Goal: Transaction & Acquisition: Obtain resource

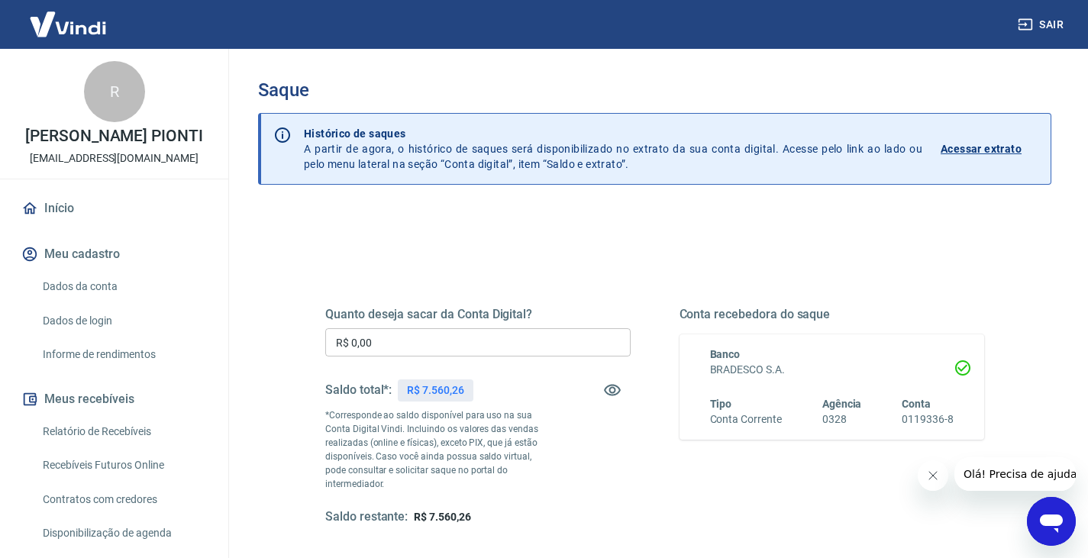
click at [995, 139] on link "Acessar extrato" at bounding box center [989, 149] width 98 height 46
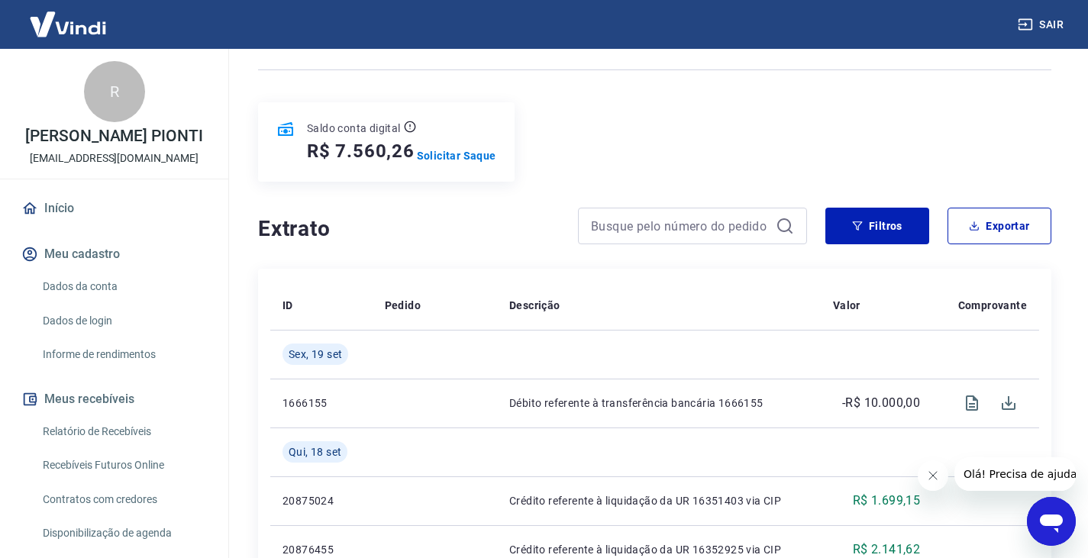
scroll to position [153, 0]
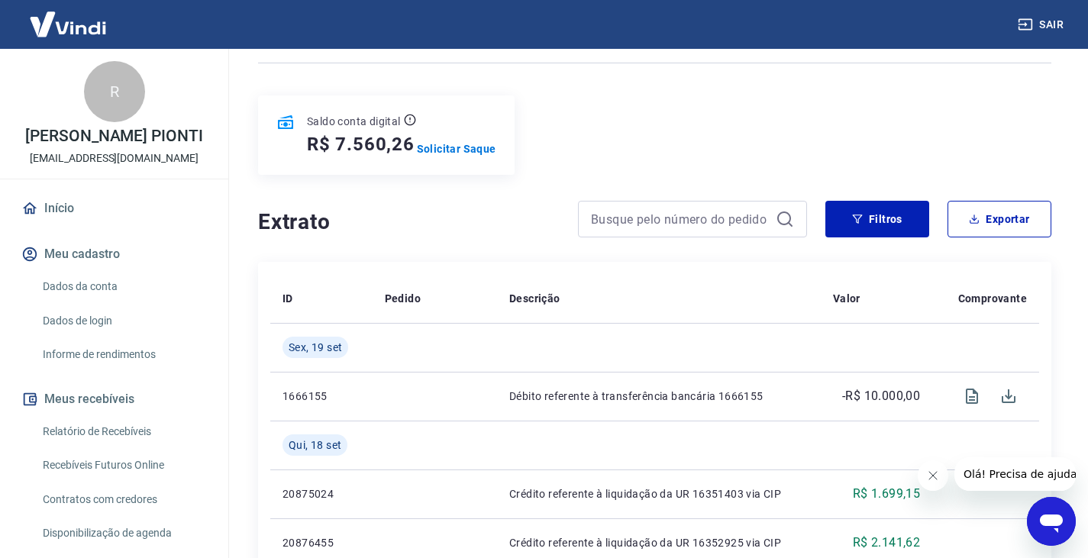
click at [66, 221] on link "Início" at bounding box center [114, 209] width 192 height 34
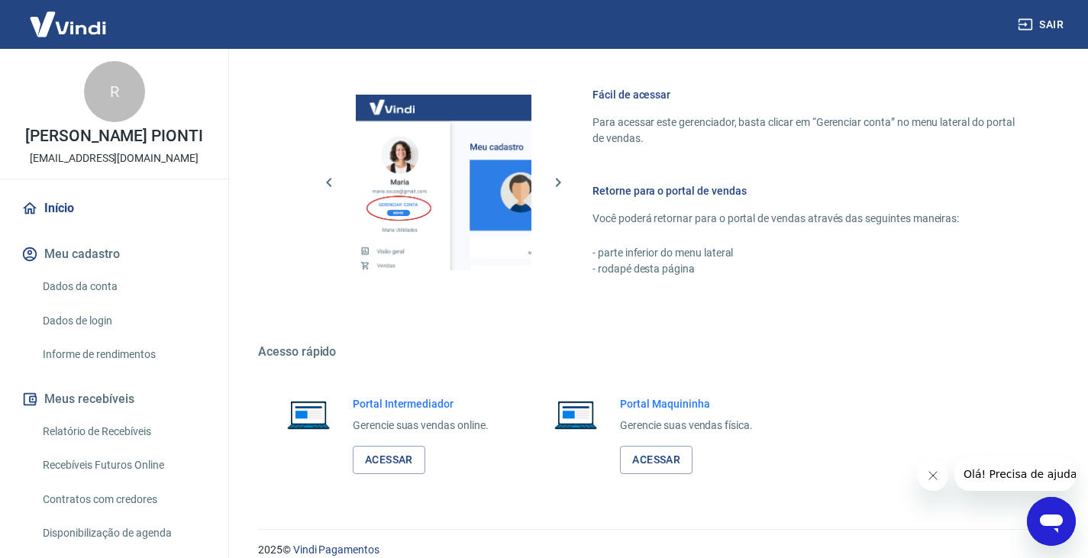
scroll to position [663, 0]
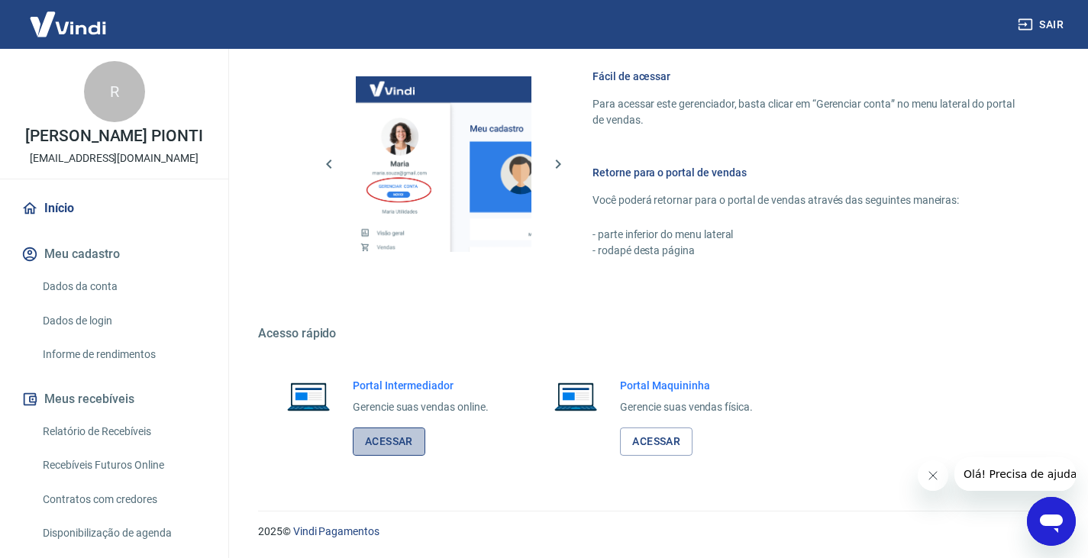
click at [390, 437] on link "Acessar" at bounding box center [389, 441] width 73 height 28
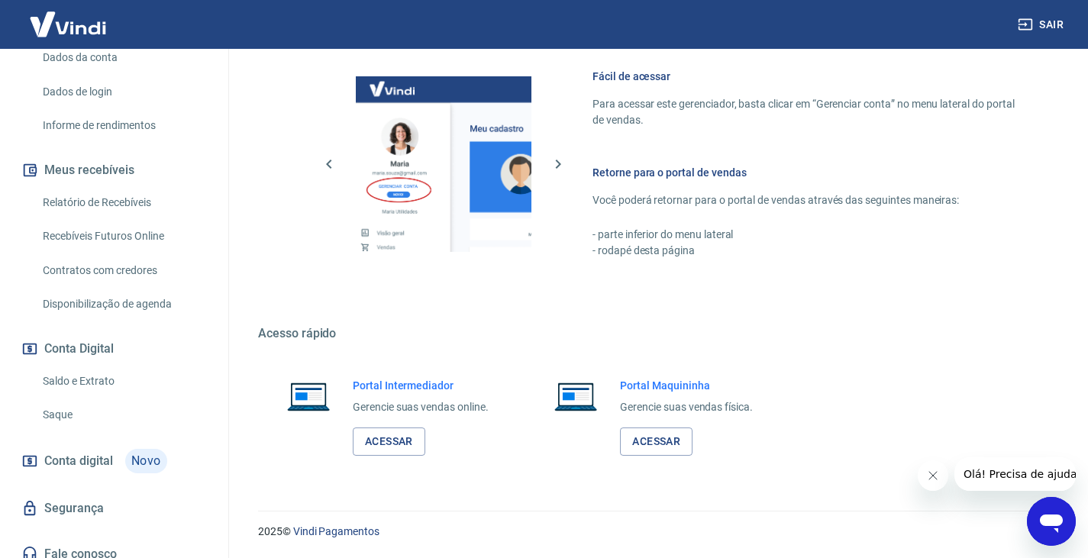
scroll to position [258, 0]
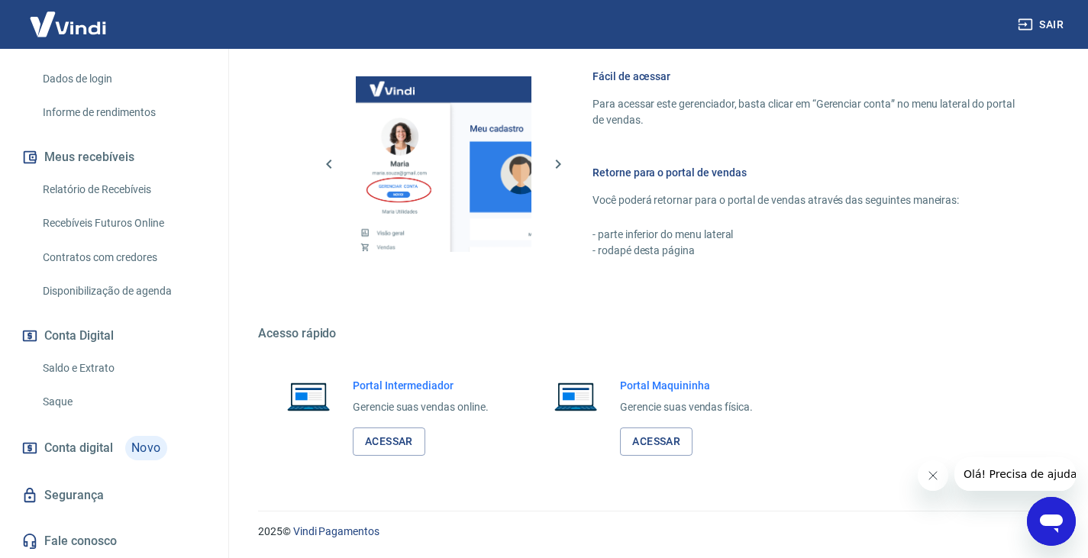
click at [115, 479] on link "Segurança" at bounding box center [114, 496] width 192 height 34
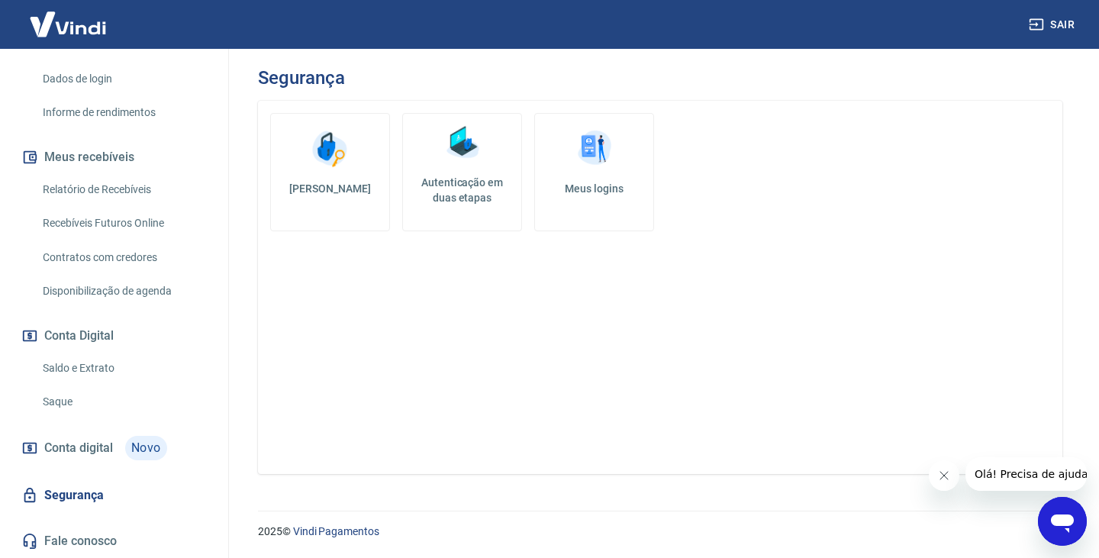
click at [593, 202] on link "Meus logins" at bounding box center [594, 172] width 120 height 118
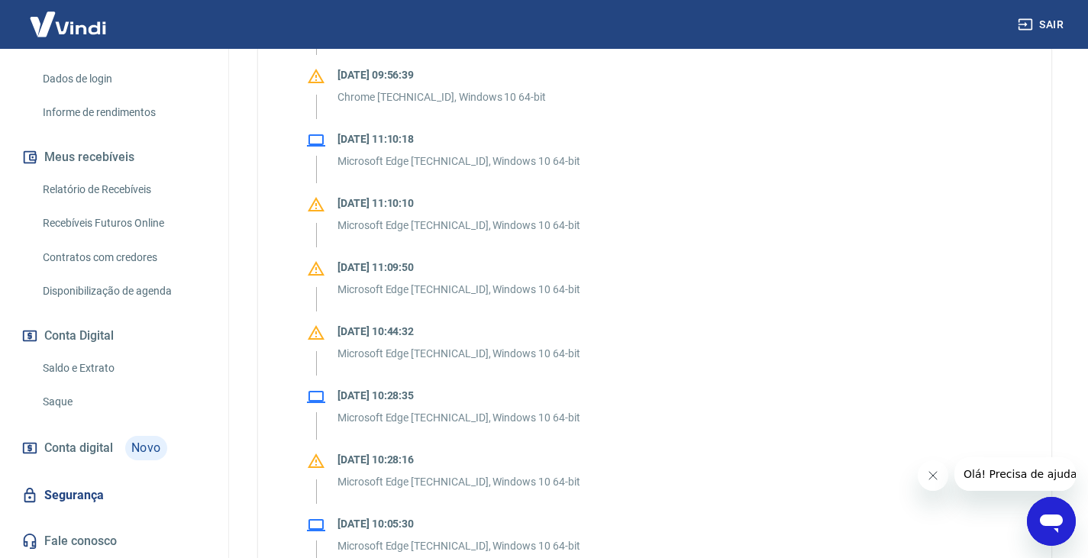
scroll to position [840, 0]
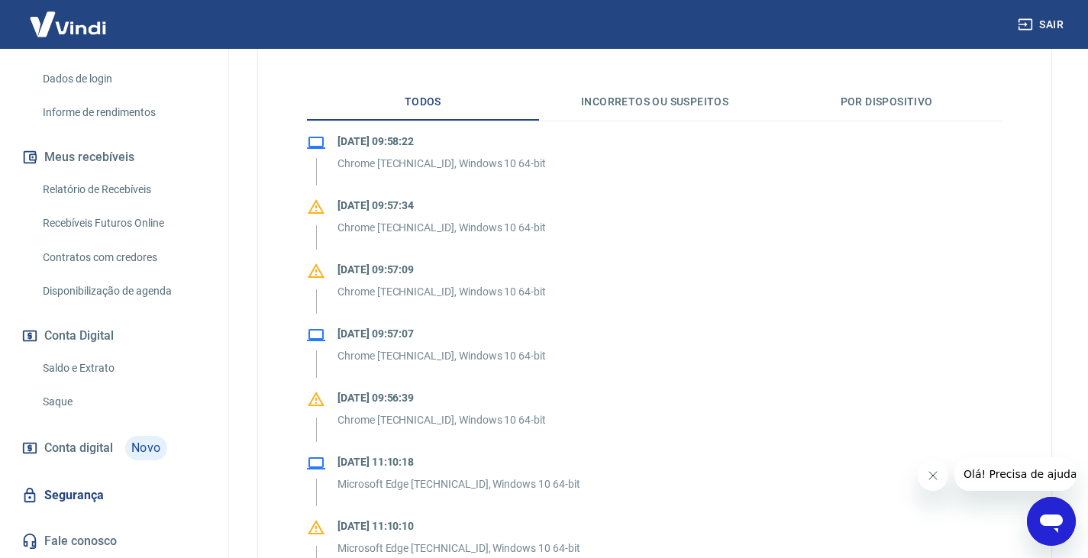
scroll to position [534, 0]
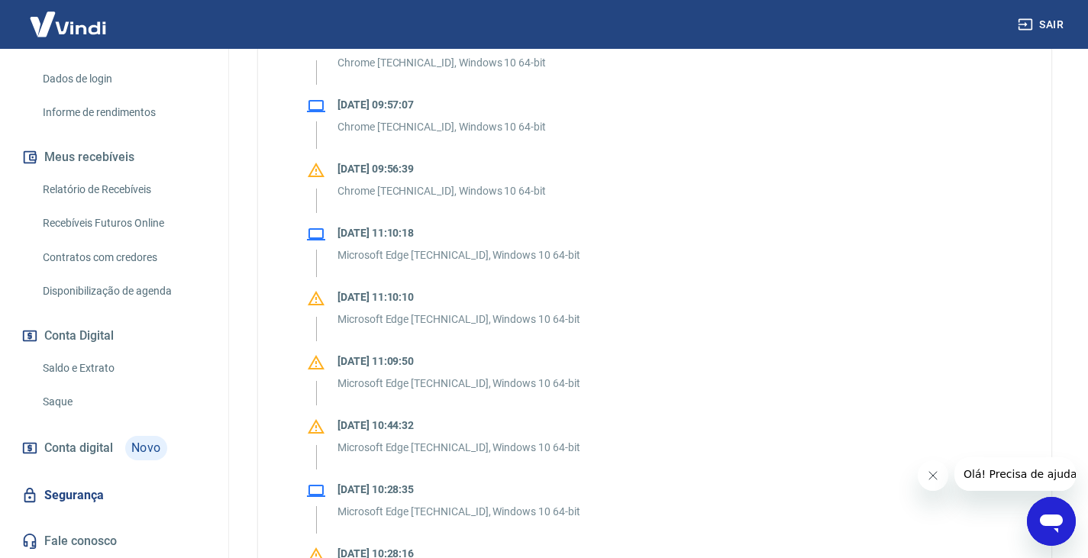
click at [98, 363] on link "Saldo e Extrato" at bounding box center [123, 368] width 173 height 31
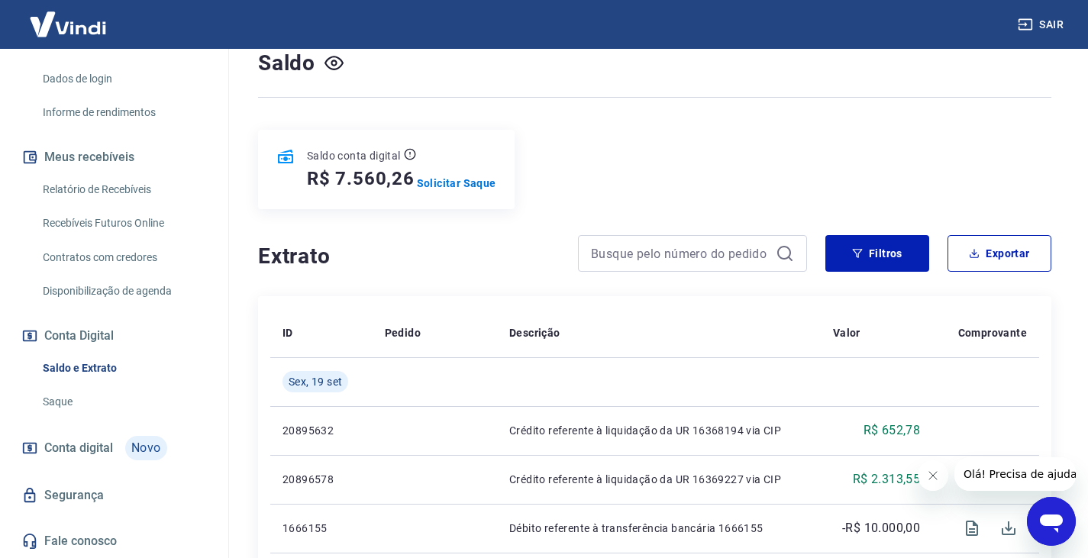
scroll to position [153, 0]
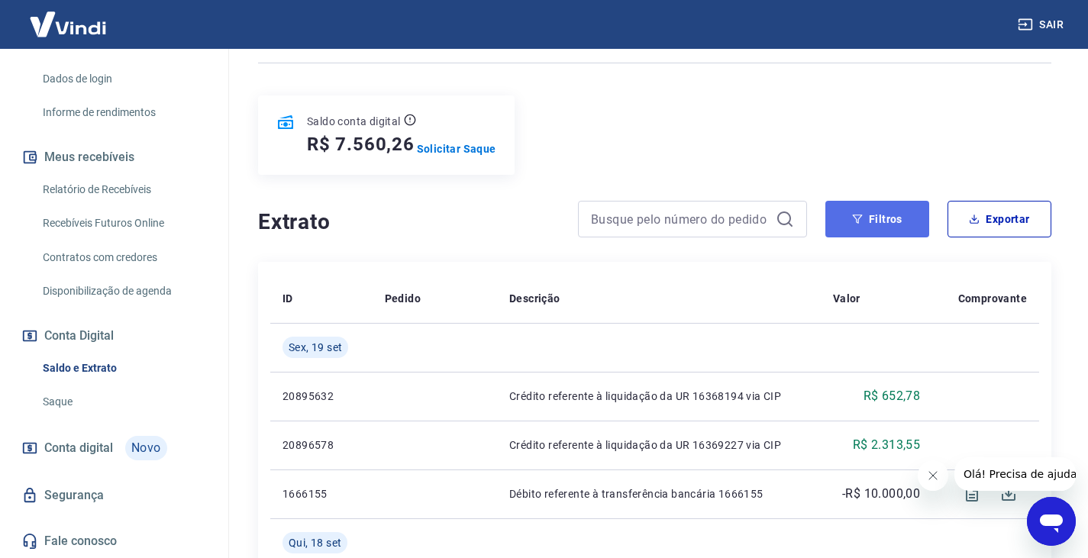
click at [872, 227] on button "Filtros" at bounding box center [877, 219] width 104 height 37
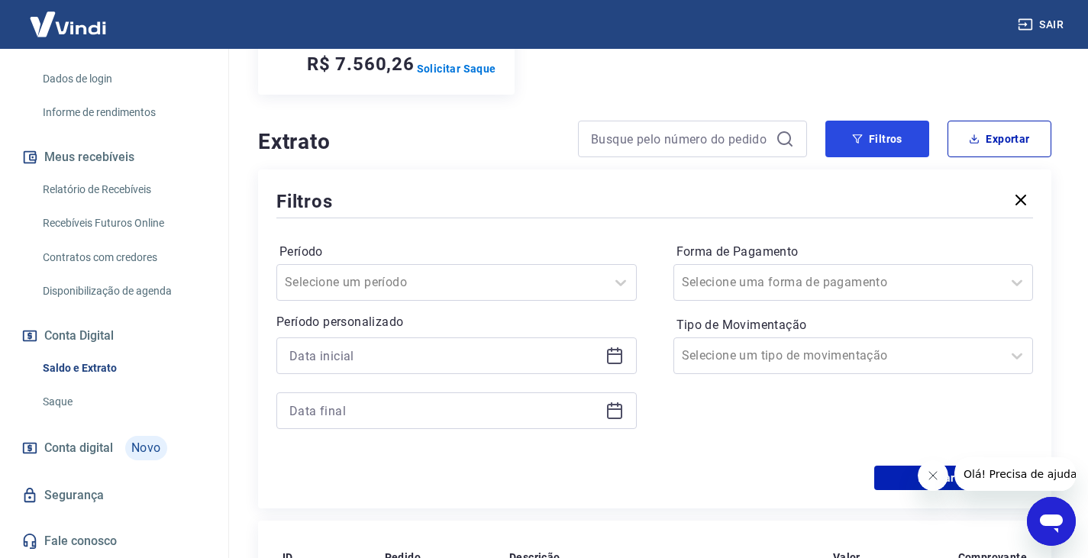
scroll to position [305, 0]
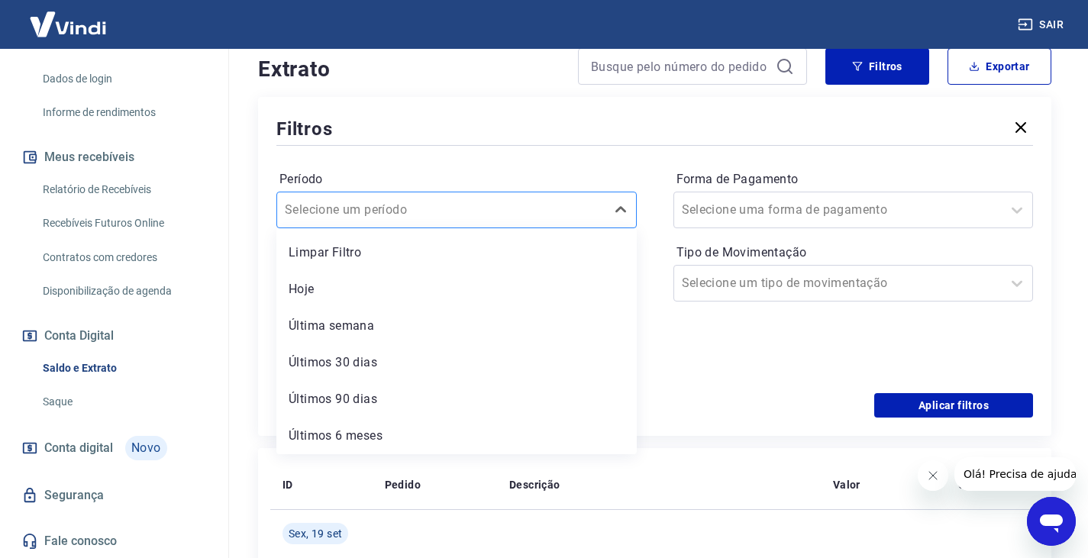
click at [443, 204] on div at bounding box center [441, 209] width 313 height 21
click at [563, 165] on div "Período option Limpar Filtro focused, 1 of 6. 6 results available. Use Up and D…" at bounding box center [654, 271] width 756 height 244
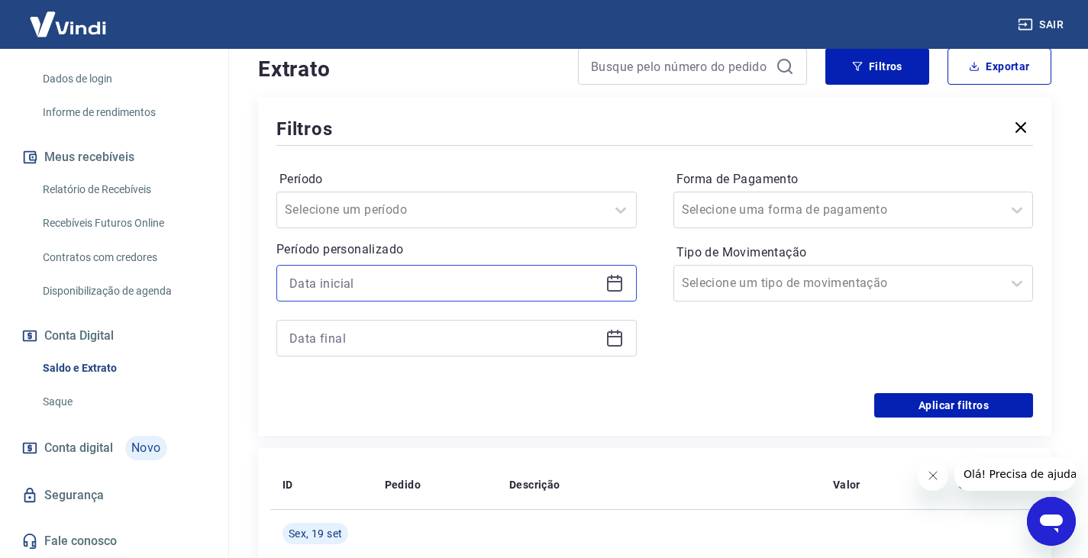
click at [450, 285] on input at bounding box center [444, 283] width 310 height 23
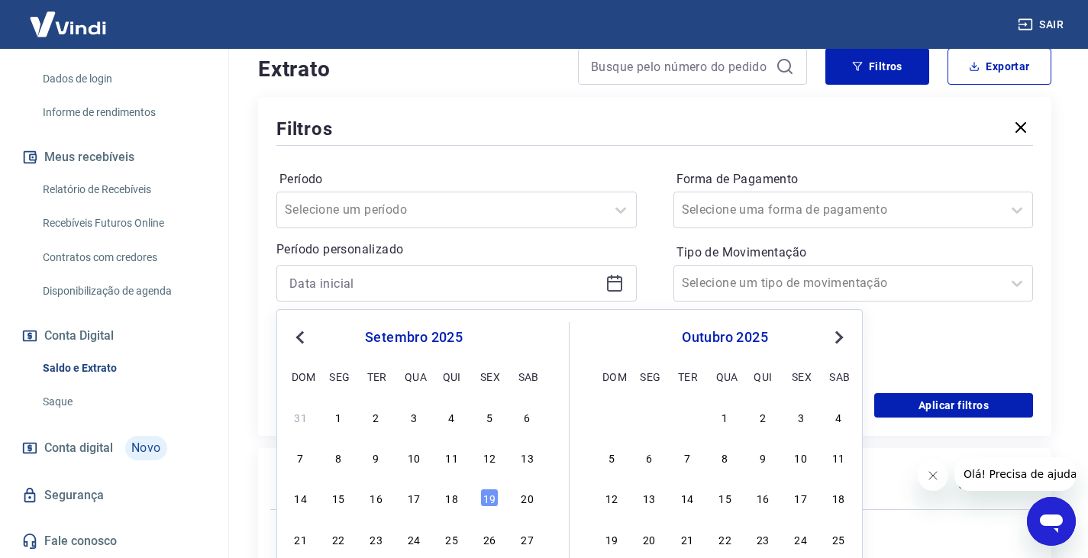
click at [302, 335] on span "Previous Month" at bounding box center [302, 337] width 0 height 18
click at [489, 424] on div "1" at bounding box center [489, 417] width 18 height 18
type input "01/08/2025"
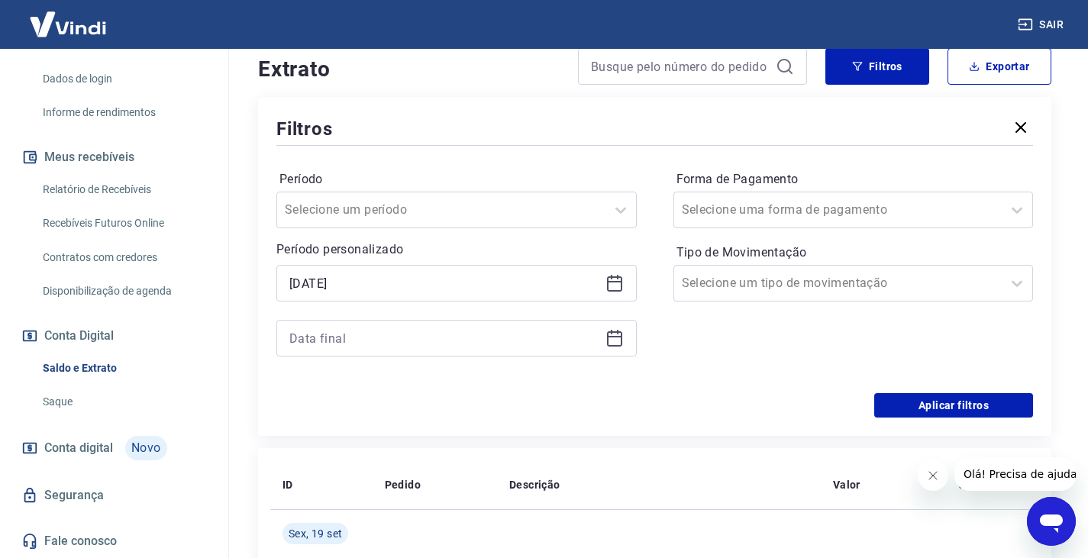
click at [411, 351] on div at bounding box center [456, 338] width 360 height 37
click at [407, 337] on input at bounding box center [444, 338] width 310 height 23
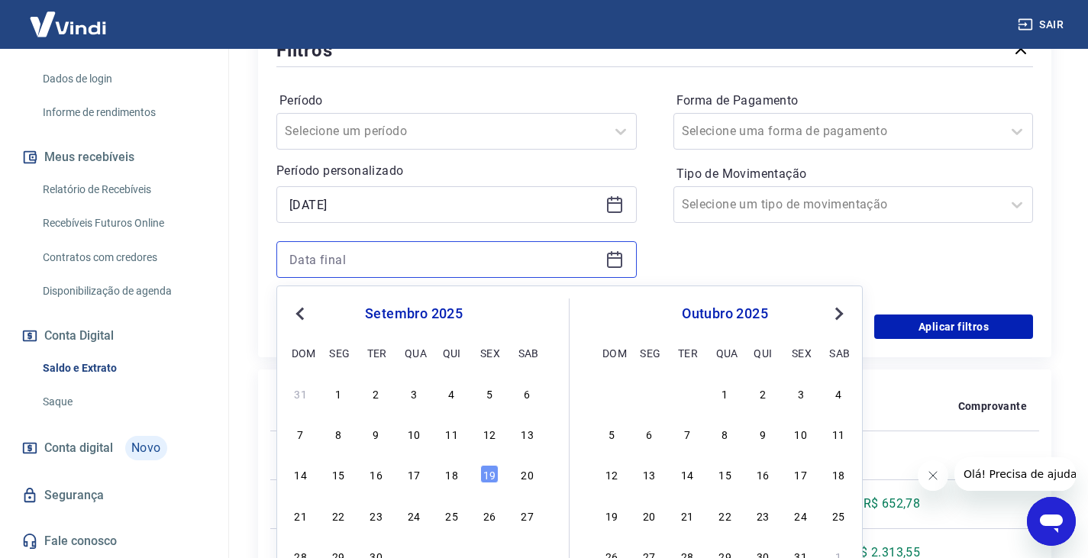
scroll to position [458, 0]
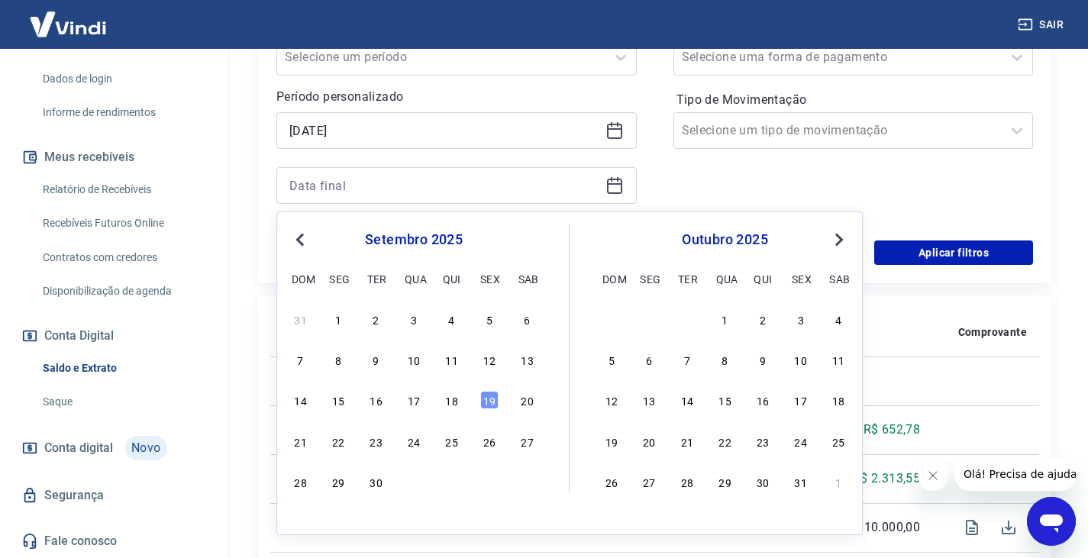
click at [302, 237] on span "Previous Month" at bounding box center [302, 240] width 0 height 18
click at [299, 520] on div "31" at bounding box center [301, 522] width 18 height 18
type input "31/08/2025"
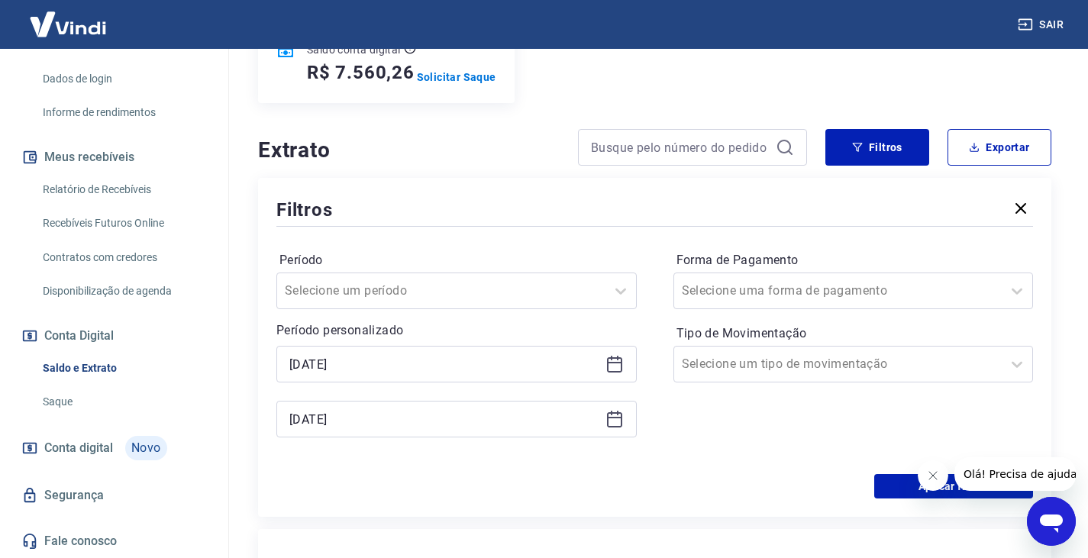
scroll to position [305, 0]
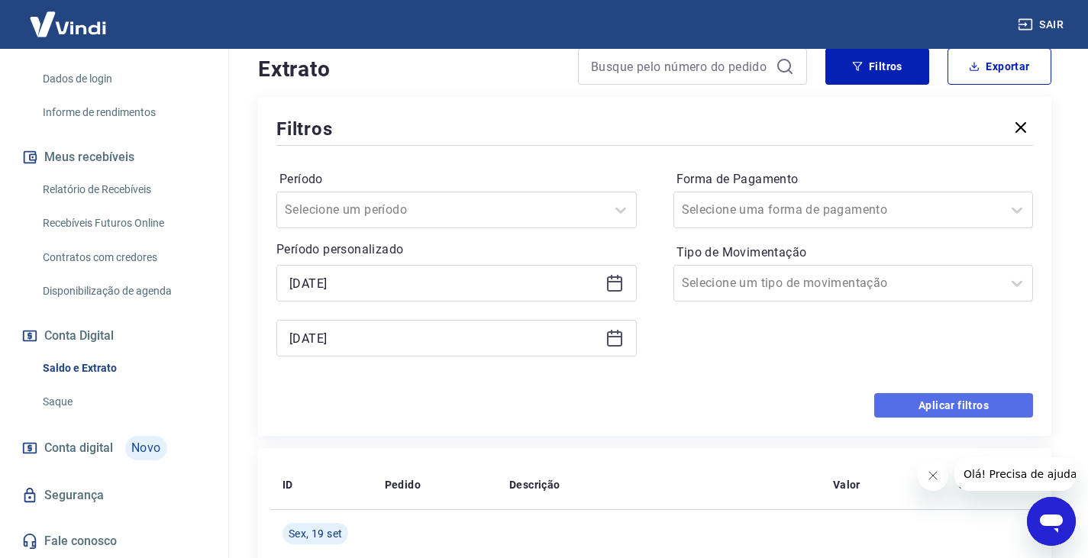
click at [926, 395] on button "Aplicar filtros" at bounding box center [953, 405] width 159 height 24
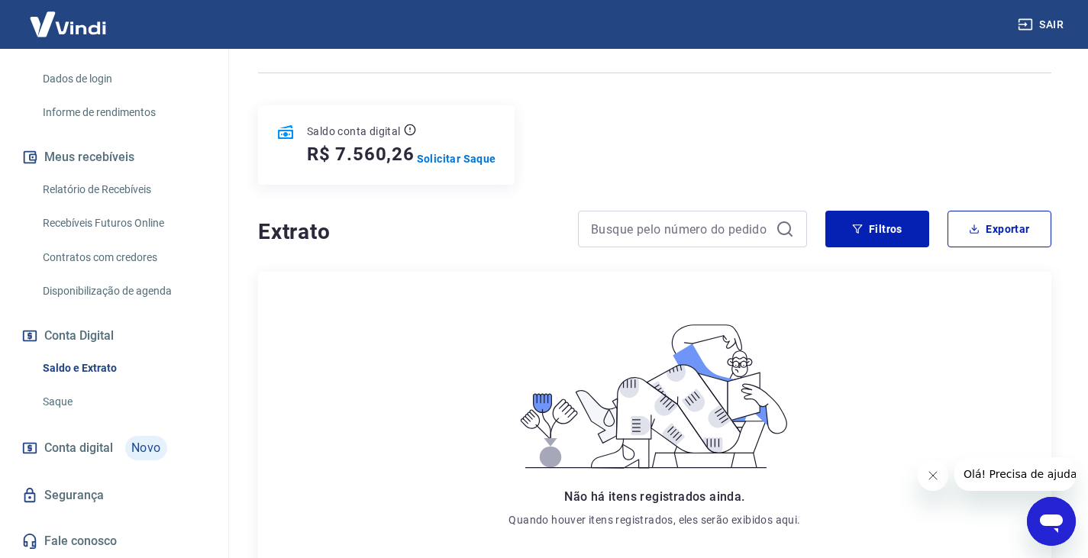
scroll to position [105, 0]
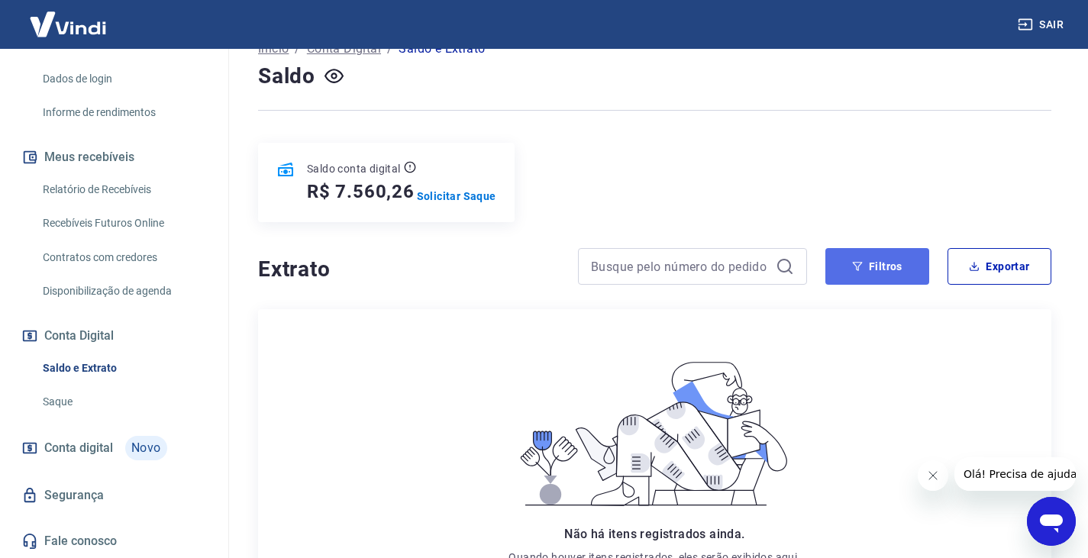
click at [926, 259] on button "Filtros" at bounding box center [877, 266] width 104 height 37
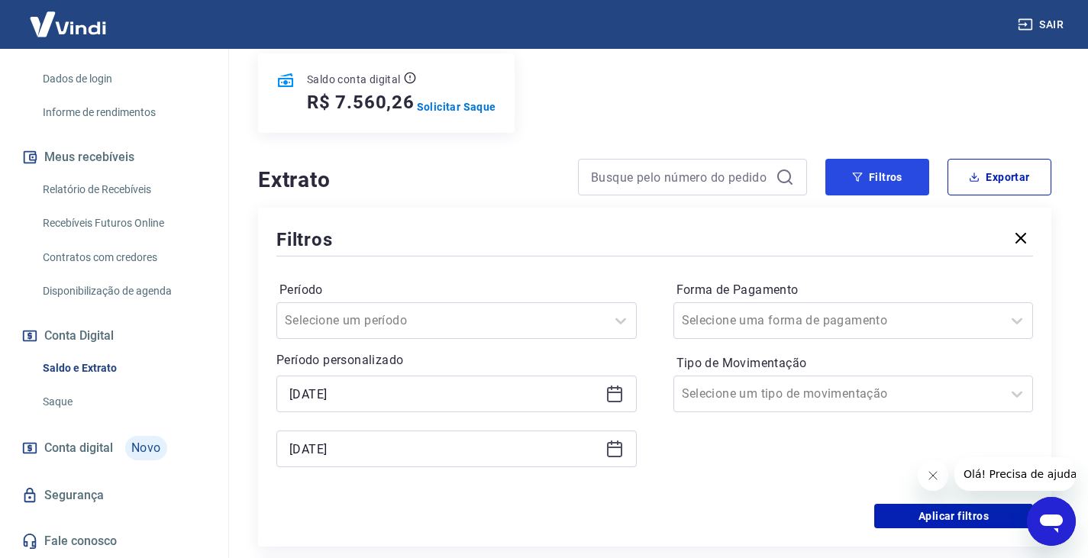
scroll to position [334, 0]
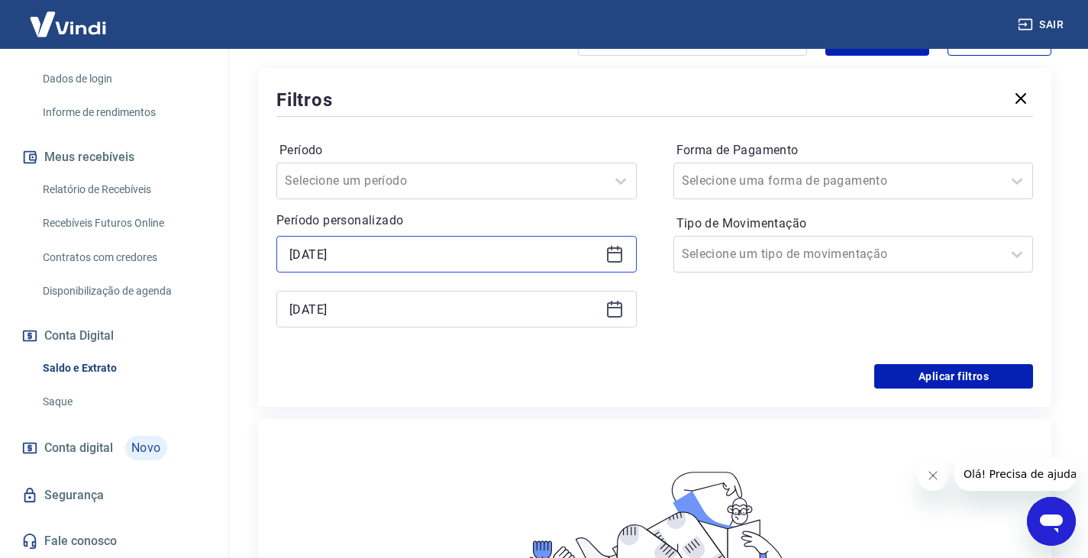
click at [396, 250] on input "01/08/2025" at bounding box center [444, 254] width 310 height 23
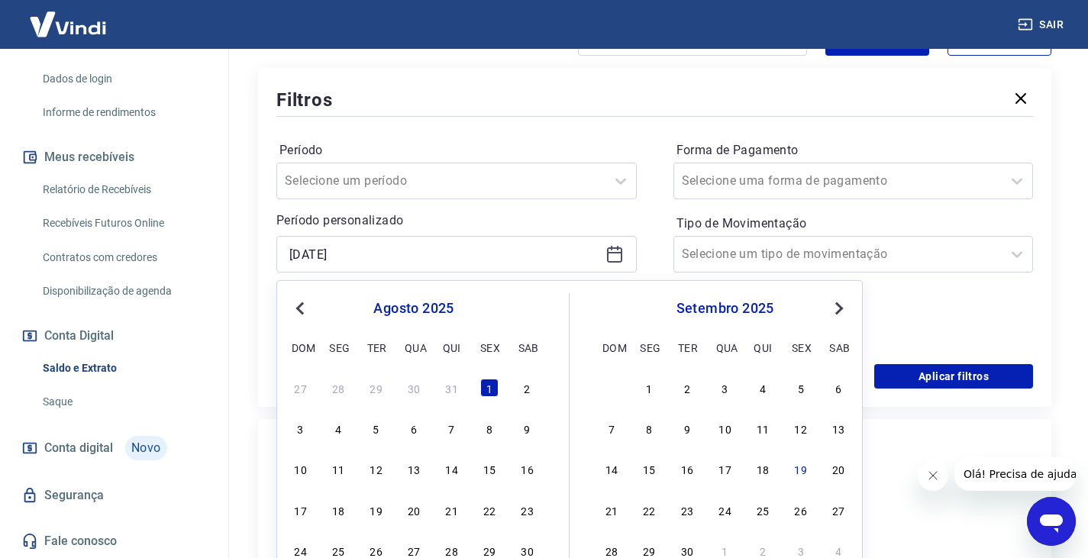
click at [637, 387] on div "1 2 3 4 5 6" at bounding box center [725, 387] width 250 height 22
click at [653, 385] on div "1" at bounding box center [649, 388] width 18 height 18
type input "01/09/2025"
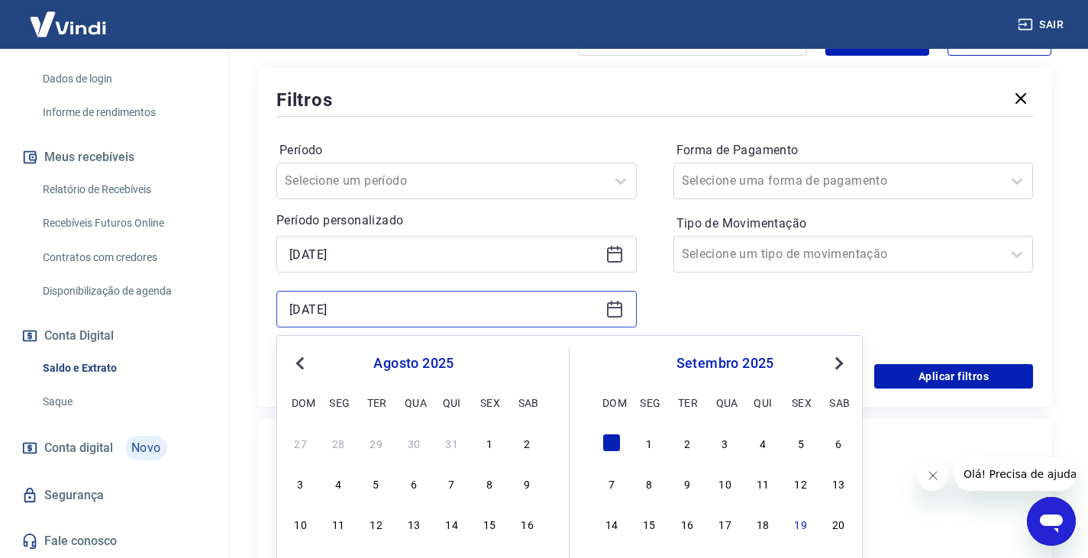
click at [477, 315] on input "31/08/2025" at bounding box center [444, 309] width 310 height 23
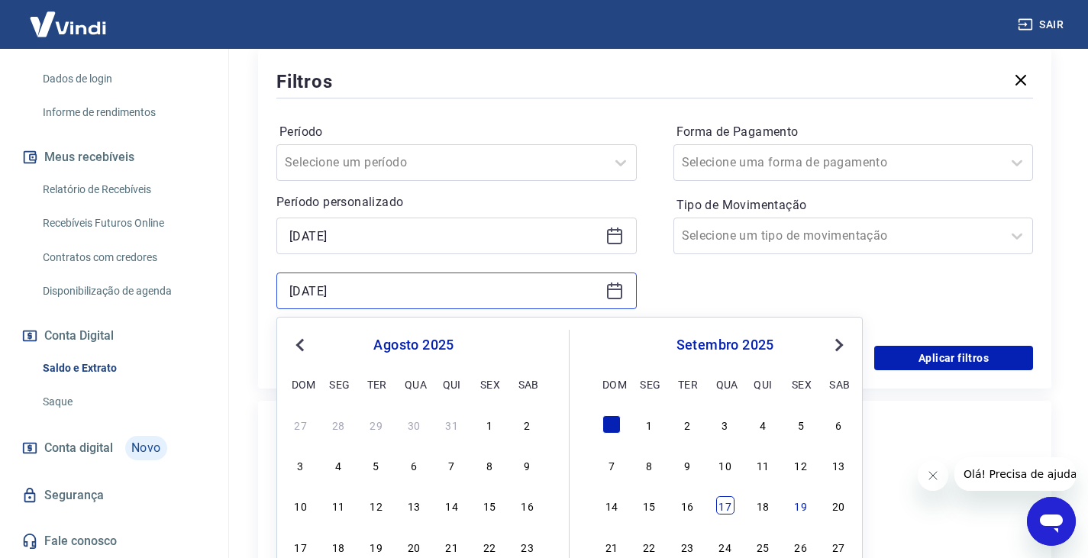
scroll to position [487, 0]
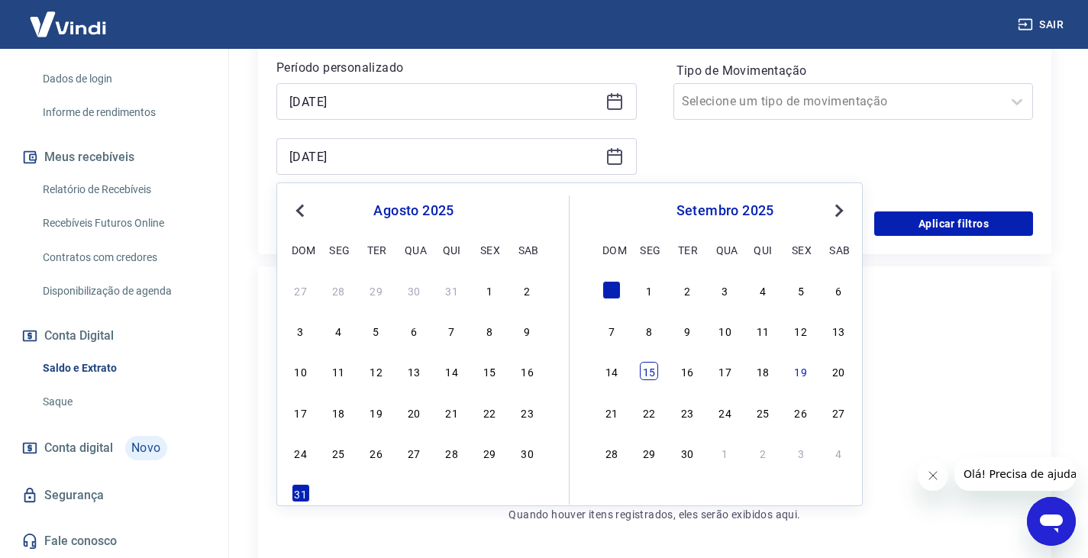
click at [651, 368] on div "15" at bounding box center [649, 371] width 18 height 18
type input "15/09/2025"
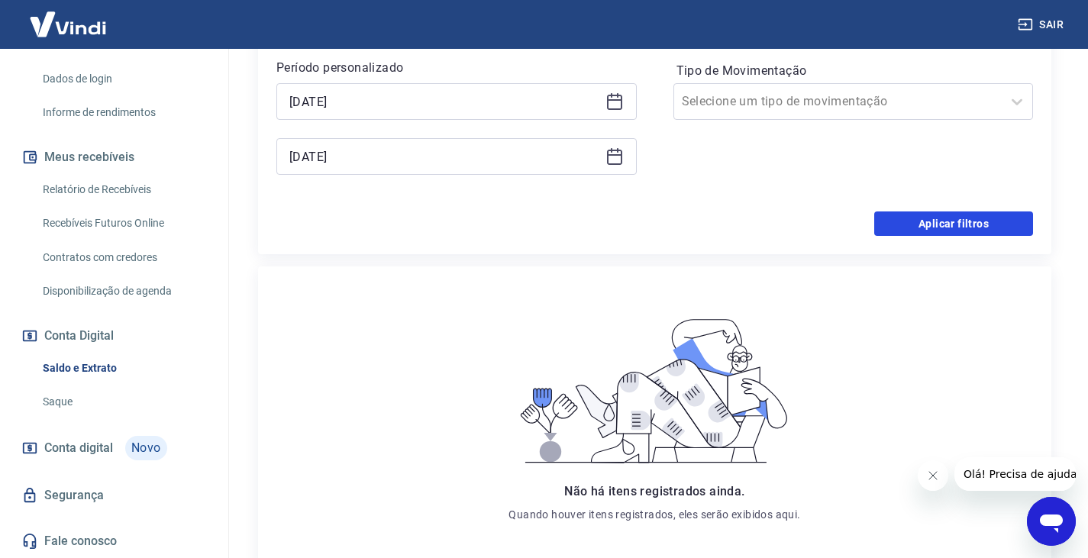
click at [947, 229] on button "Aplicar filtros" at bounding box center [953, 223] width 159 height 24
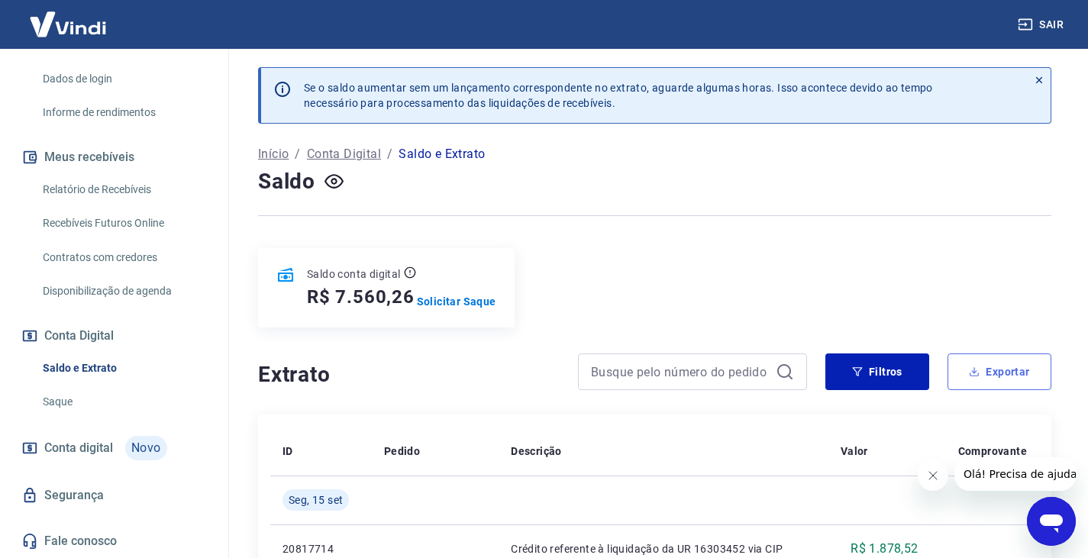
click at [996, 366] on button "Exportar" at bounding box center [999, 371] width 104 height 37
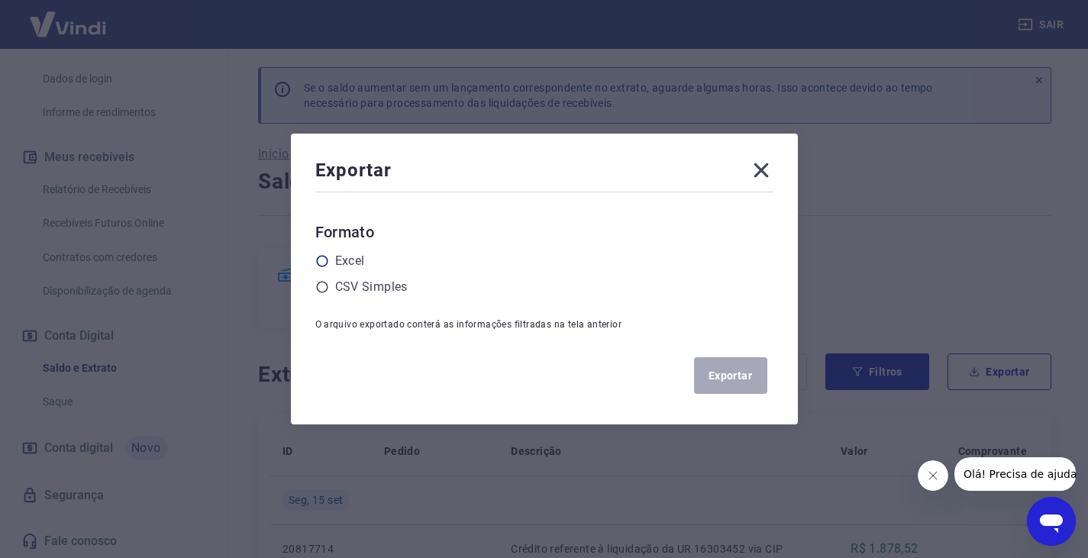
click at [347, 260] on label "Excel" at bounding box center [350, 261] width 30 height 18
click at [0, 0] on input "radio" at bounding box center [0, 0] width 0 height 0
click at [737, 373] on button "Exportar" at bounding box center [730, 375] width 73 height 37
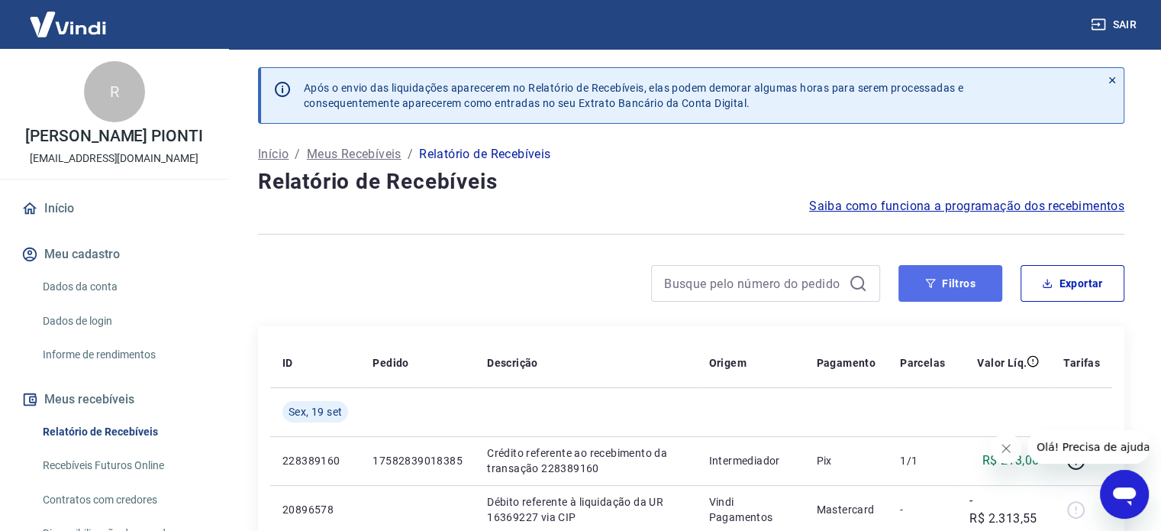
click at [967, 295] on button "Filtros" at bounding box center [950, 283] width 104 height 37
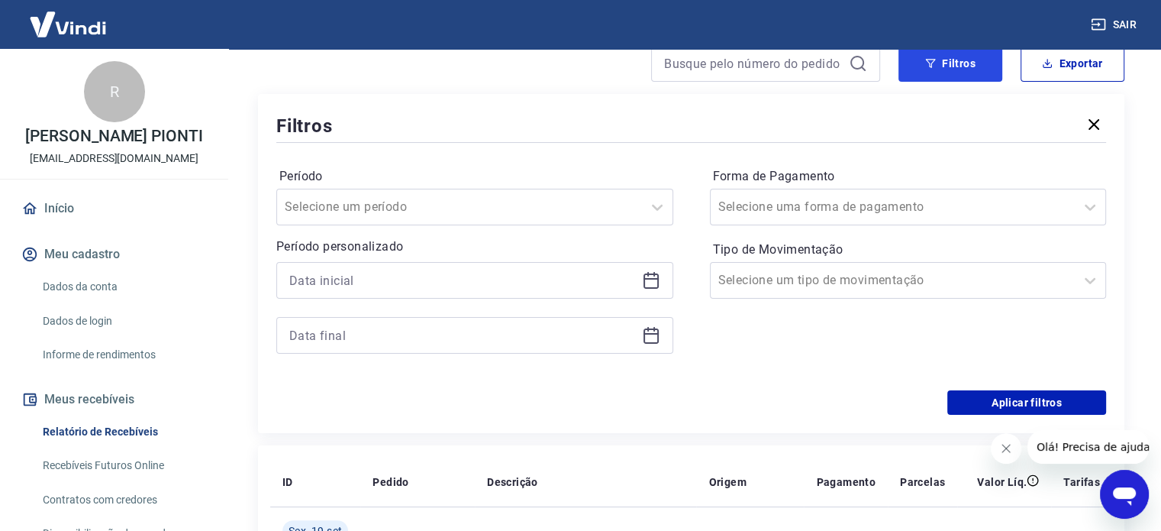
scroll to position [229, 0]
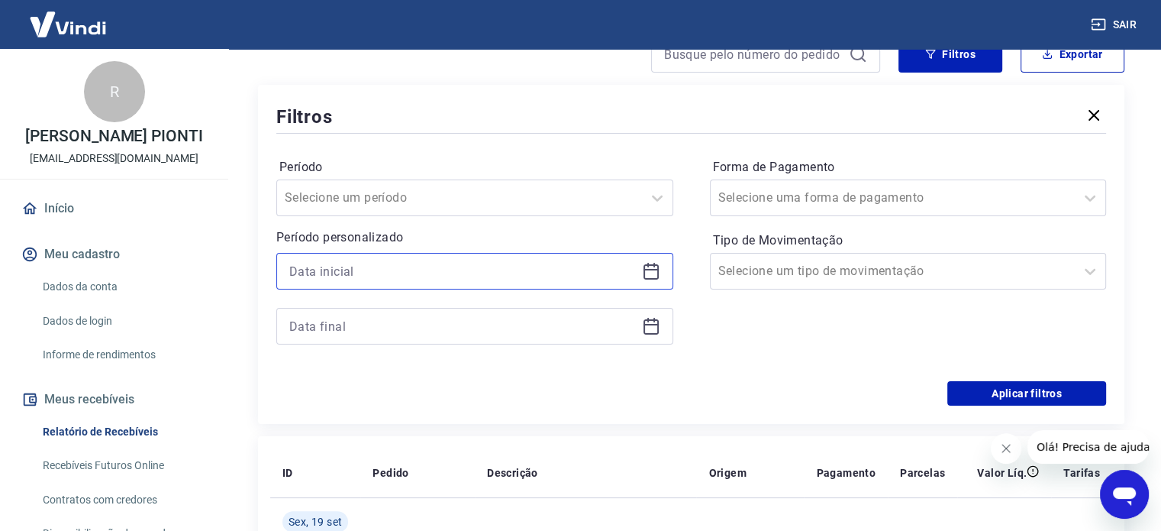
click at [405, 274] on input at bounding box center [462, 271] width 347 height 23
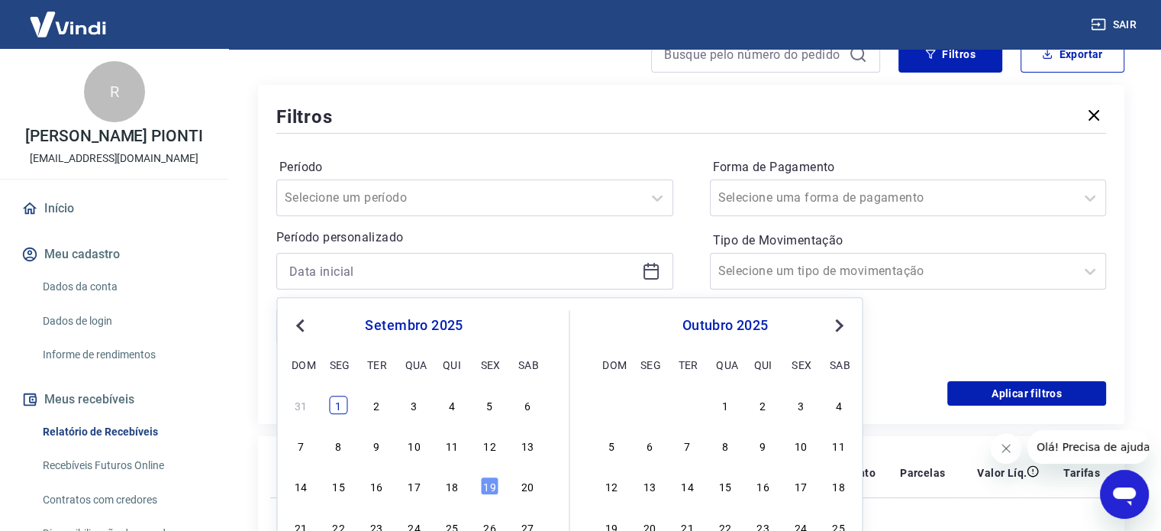
click at [337, 399] on div "1" at bounding box center [339, 404] width 18 height 18
type input "[DATE]"
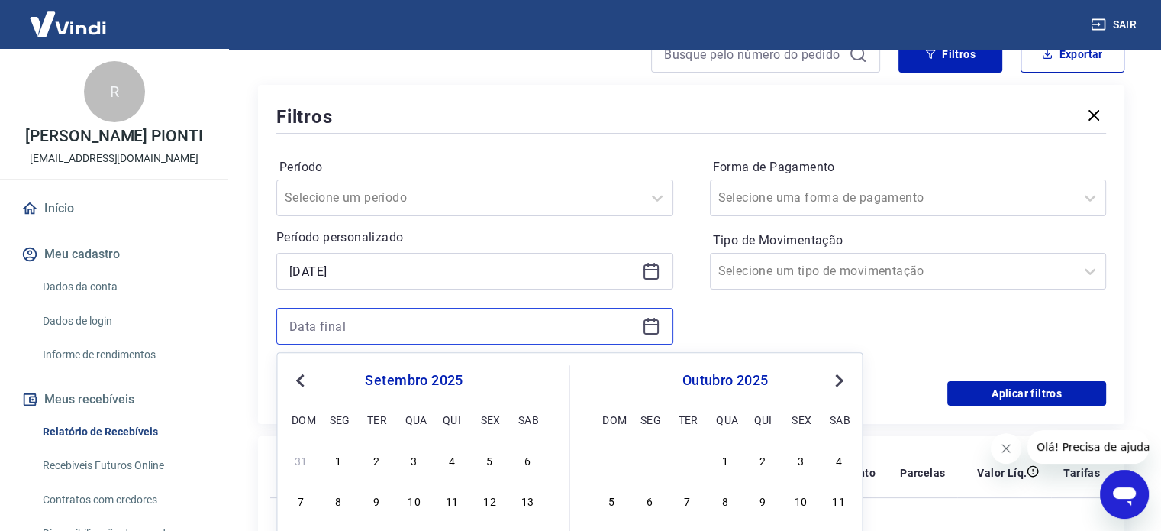
click at [445, 327] on input at bounding box center [462, 325] width 347 height 23
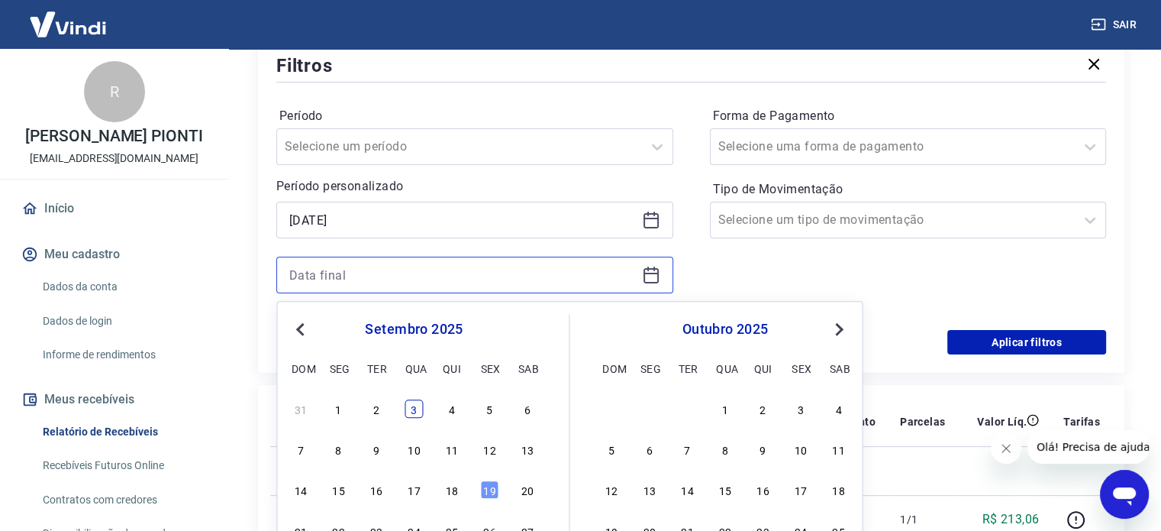
scroll to position [305, 0]
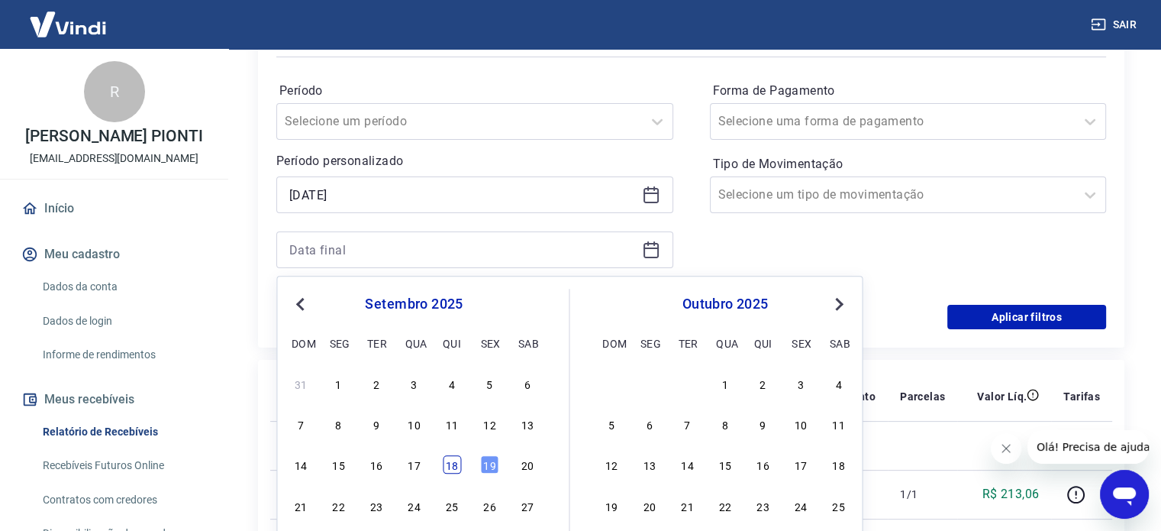
click at [453, 471] on div "18" at bounding box center [452, 465] width 18 height 18
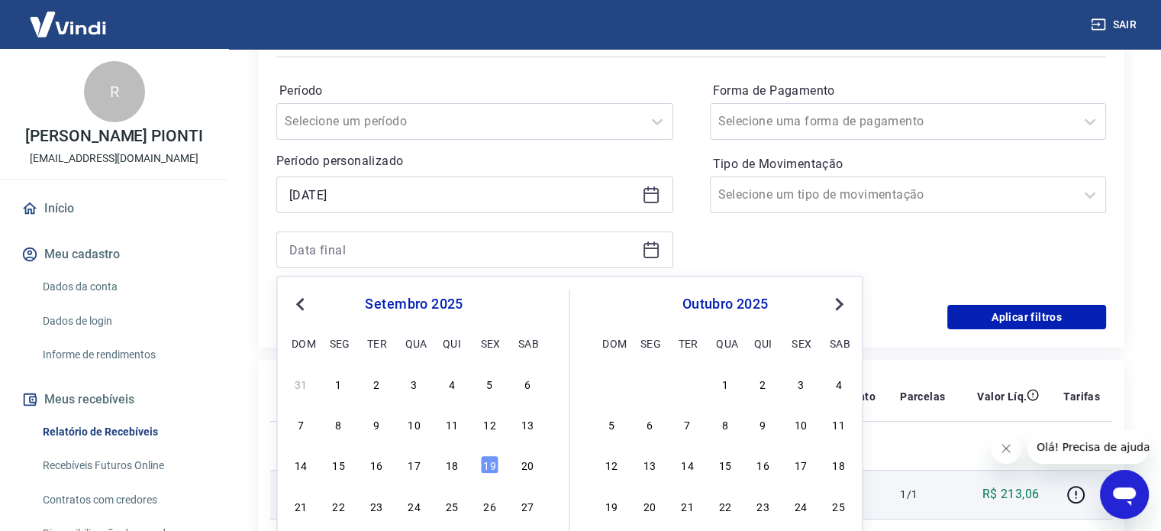
type input "18/09/2025"
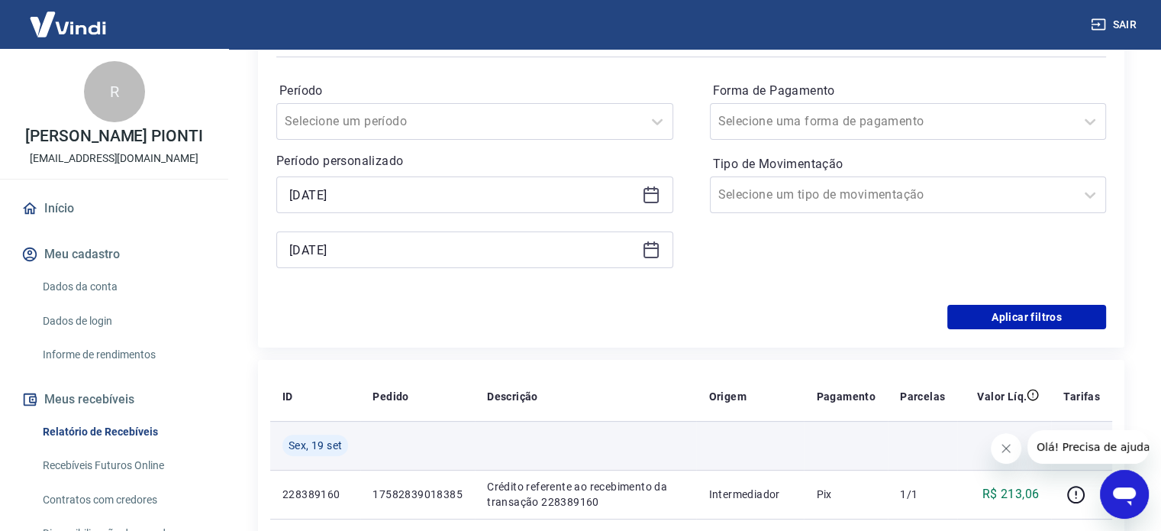
click at [449, 467] on td at bounding box center [417, 445] width 114 height 49
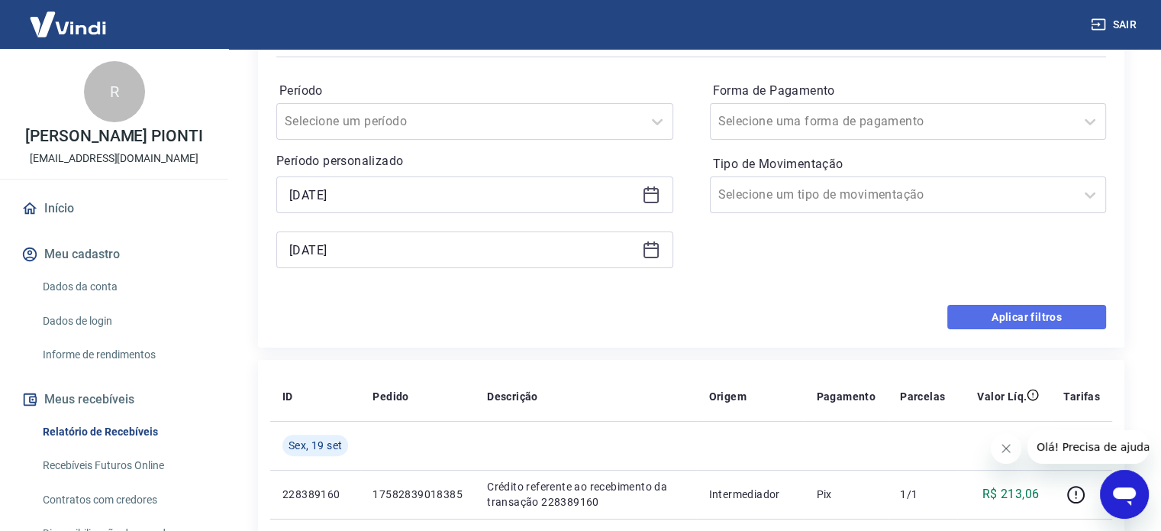
click at [1021, 317] on button "Aplicar filtros" at bounding box center [1026, 317] width 159 height 24
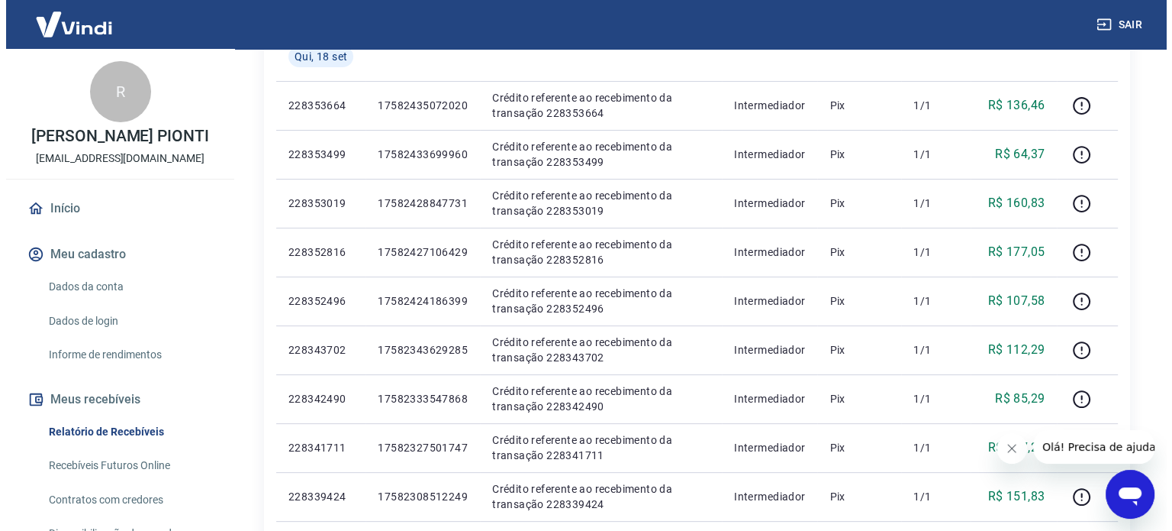
scroll to position [140, 0]
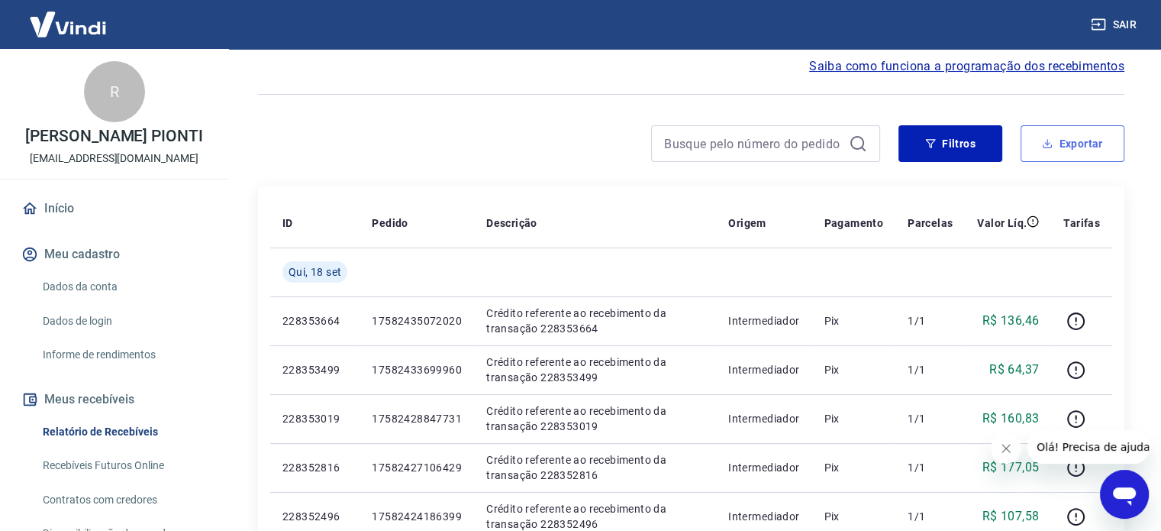
click at [1061, 140] on button "Exportar" at bounding box center [1073, 143] width 104 height 37
type input "01/09/2025"
type input "18/09/2025"
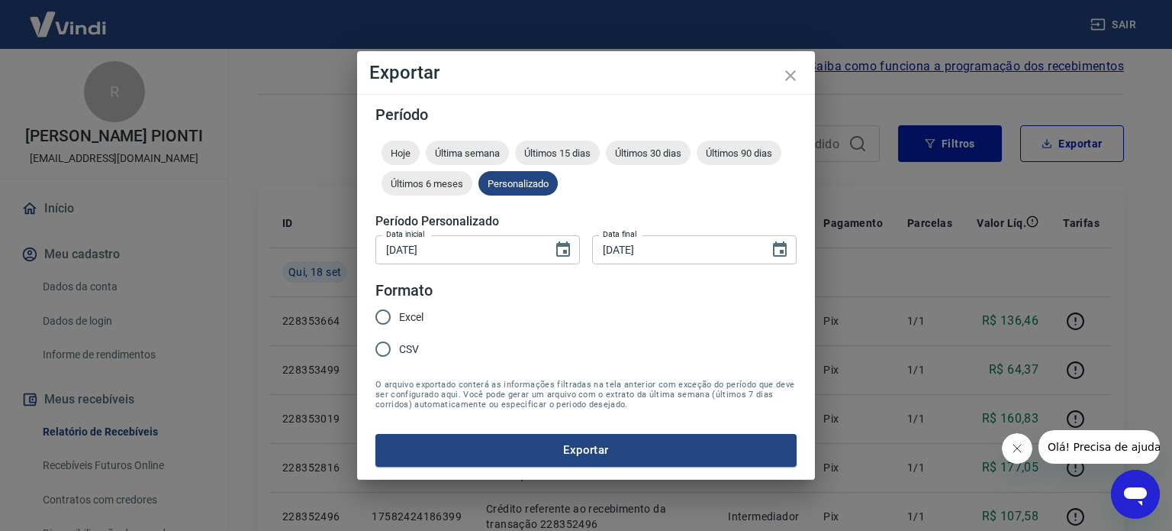
click at [415, 318] on span "Excel" at bounding box center [411, 317] width 24 height 16
click at [399, 318] on input "Excel" at bounding box center [383, 317] width 32 height 32
radio input "true"
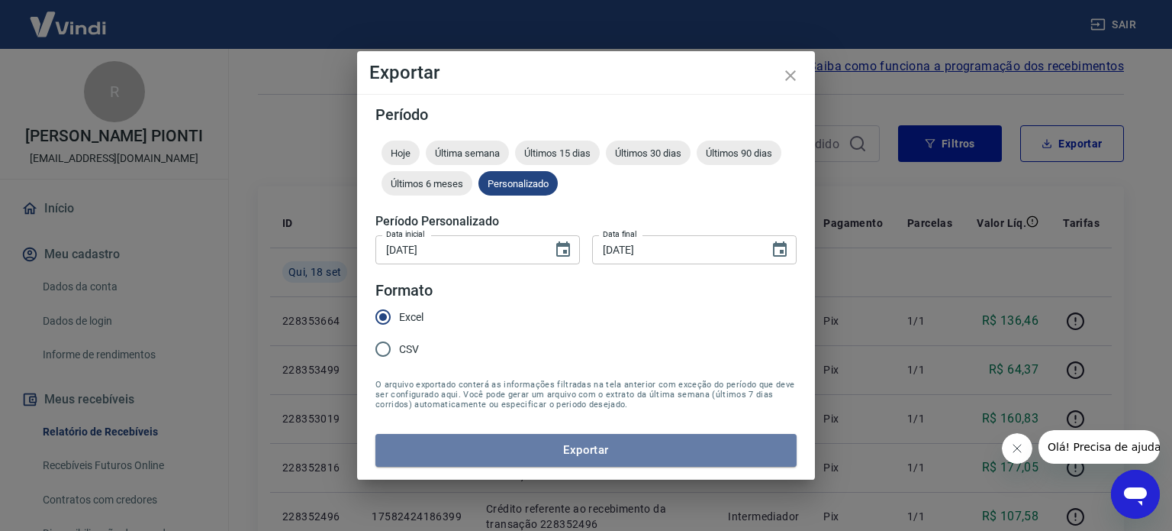
click at [573, 457] on button "Exportar" at bounding box center [586, 450] width 421 height 32
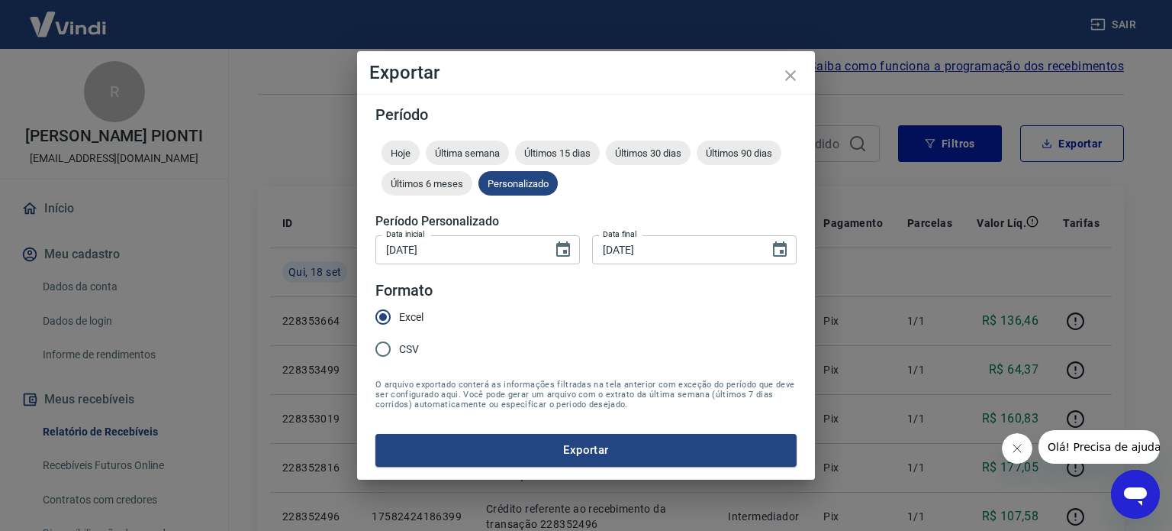
click at [415, 347] on span "CSV" at bounding box center [409, 349] width 20 height 16
click at [399, 347] on input "CSV" at bounding box center [383, 349] width 32 height 32
radio input "true"
click at [475, 457] on button "Exportar" at bounding box center [586, 450] width 421 height 32
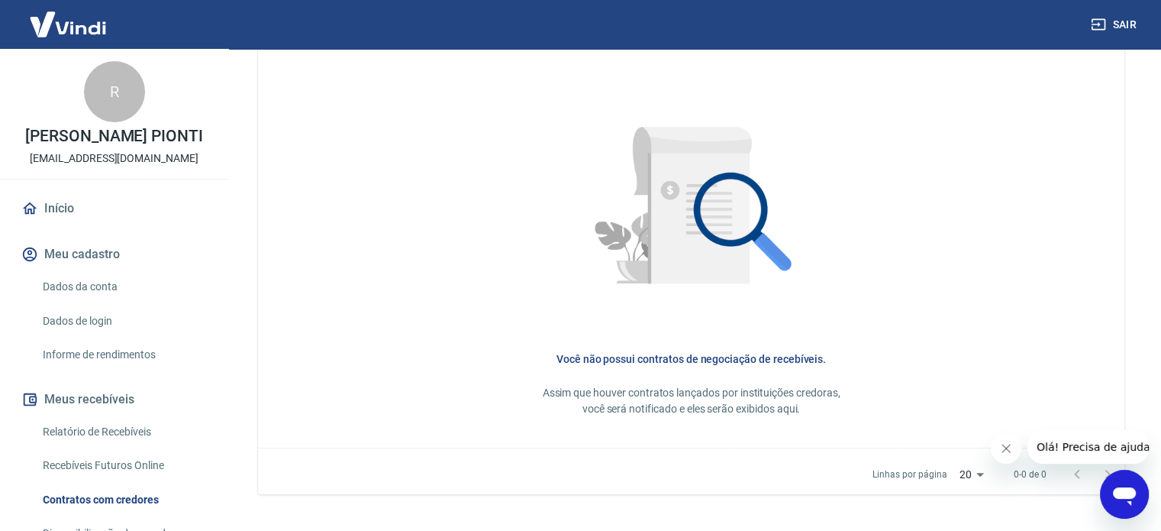
scroll to position [712, 0]
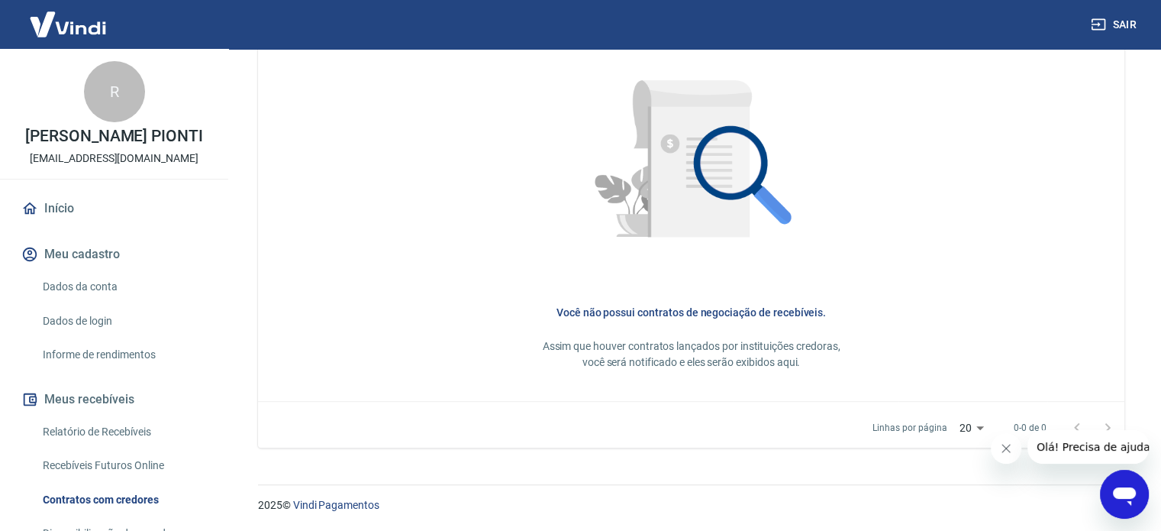
click at [1002, 447] on icon "Fechar mensagem da empresa" at bounding box center [1006, 448] width 12 height 12
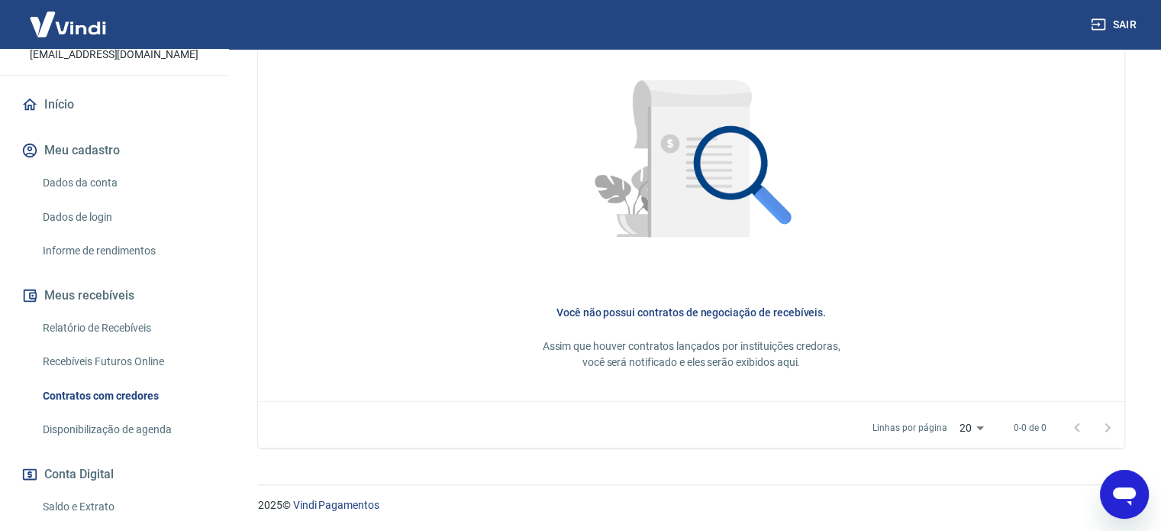
scroll to position [305, 0]
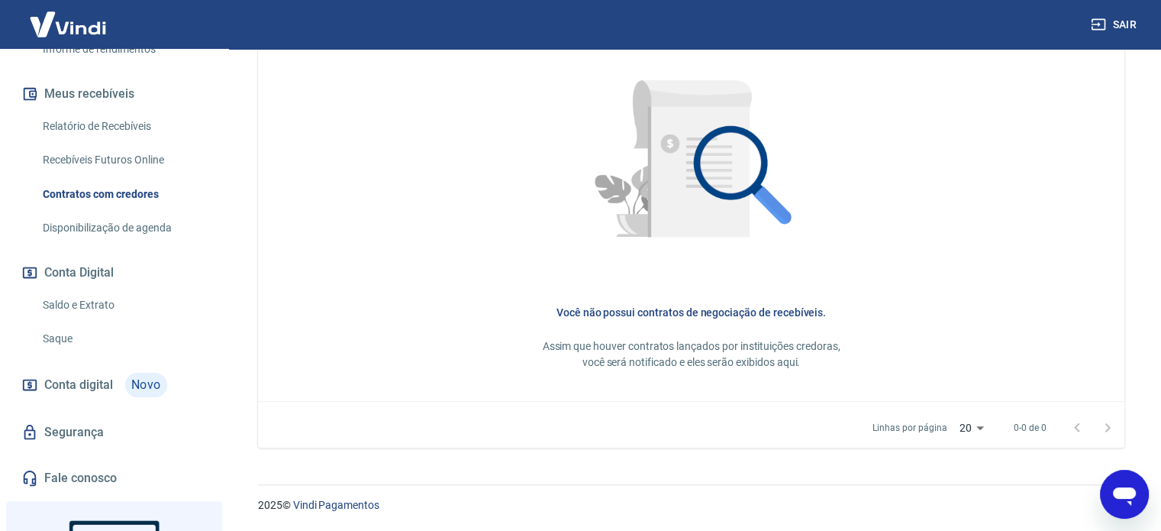
click at [117, 134] on link "Relatório de Recebíveis" at bounding box center [123, 126] width 173 height 31
